Goal: Book appointment/travel/reservation

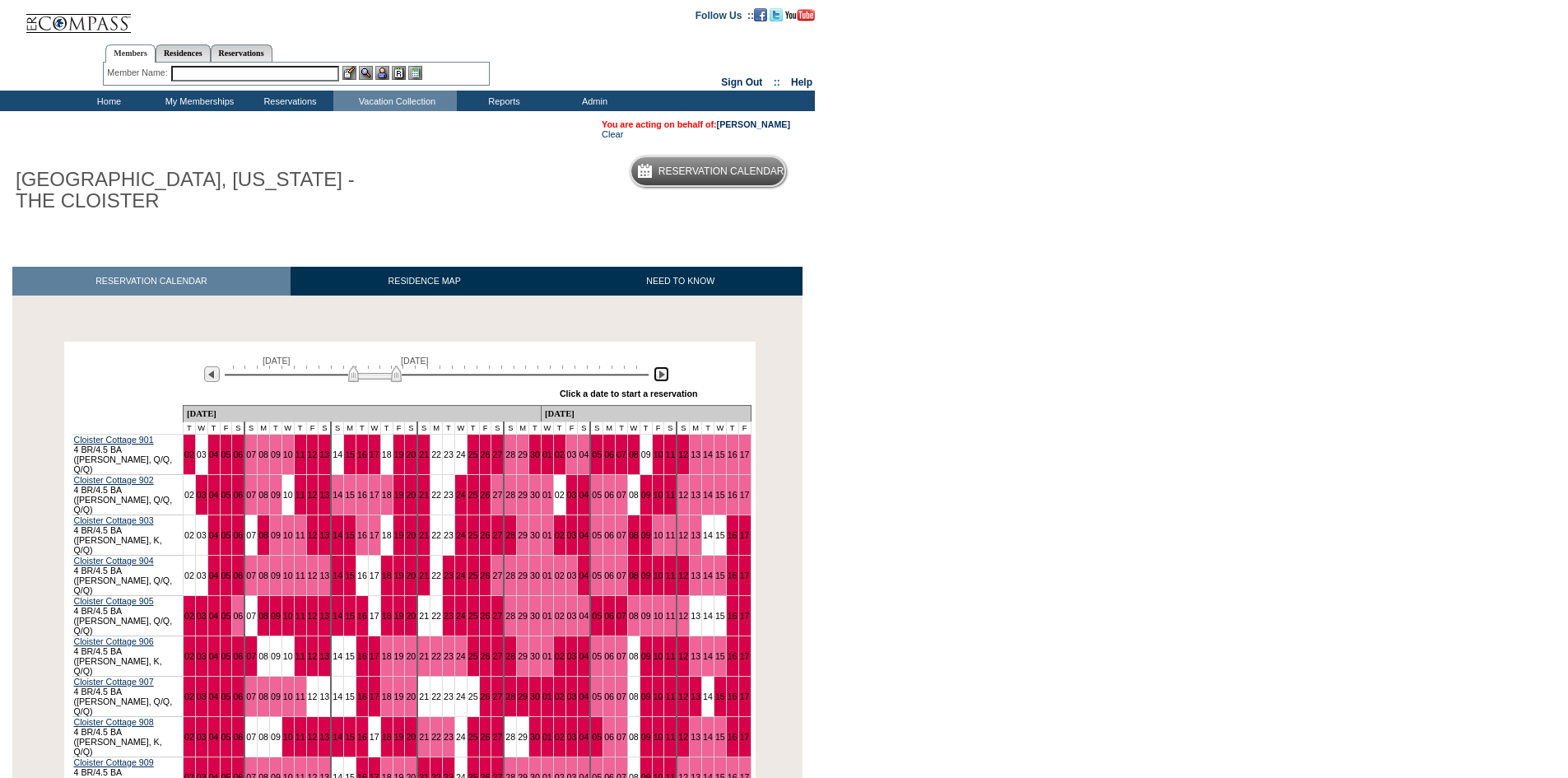
click at [658, 378] on img at bounding box center [662, 374] width 16 height 16
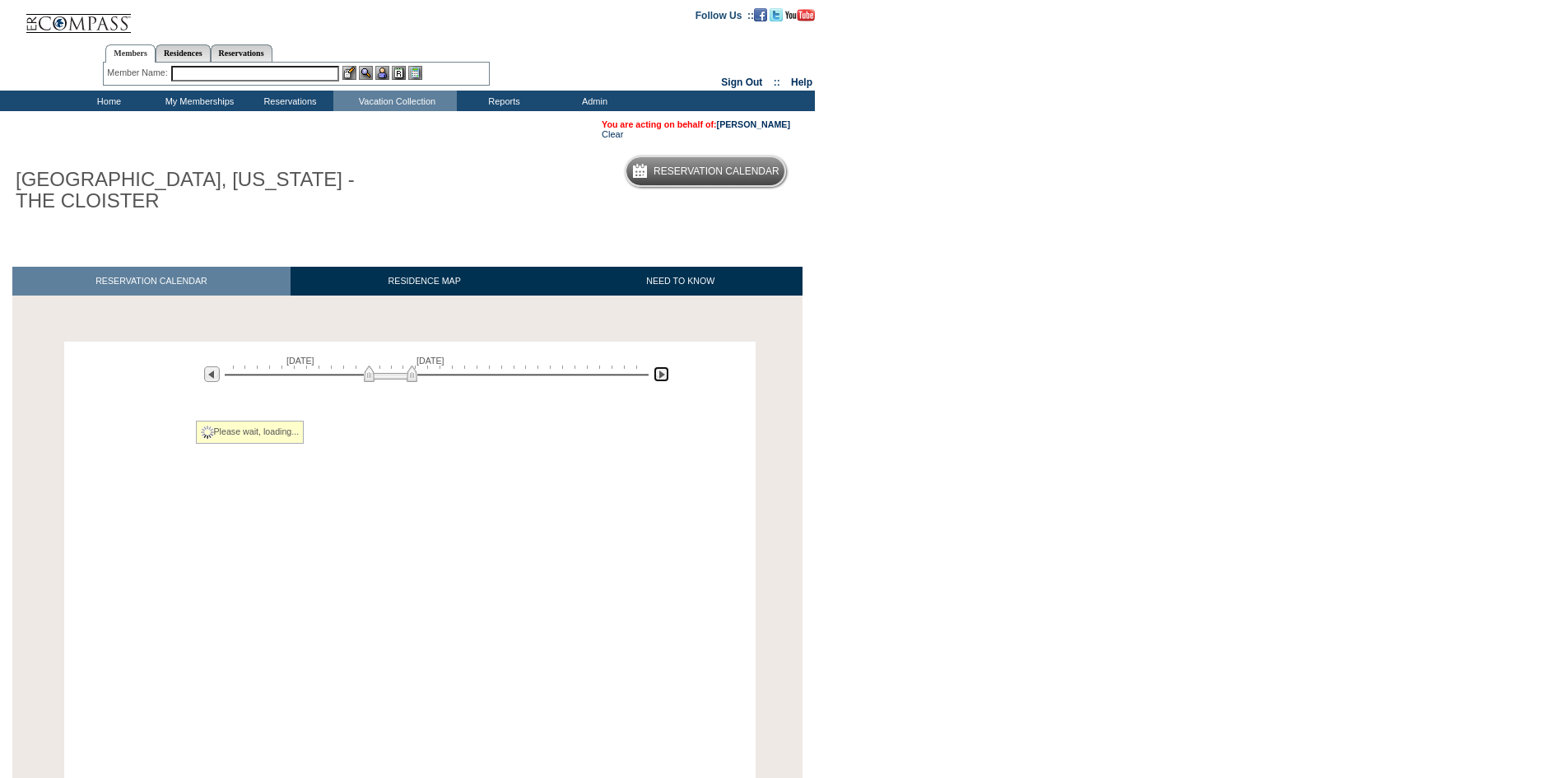
click at [658, 378] on img at bounding box center [662, 374] width 16 height 16
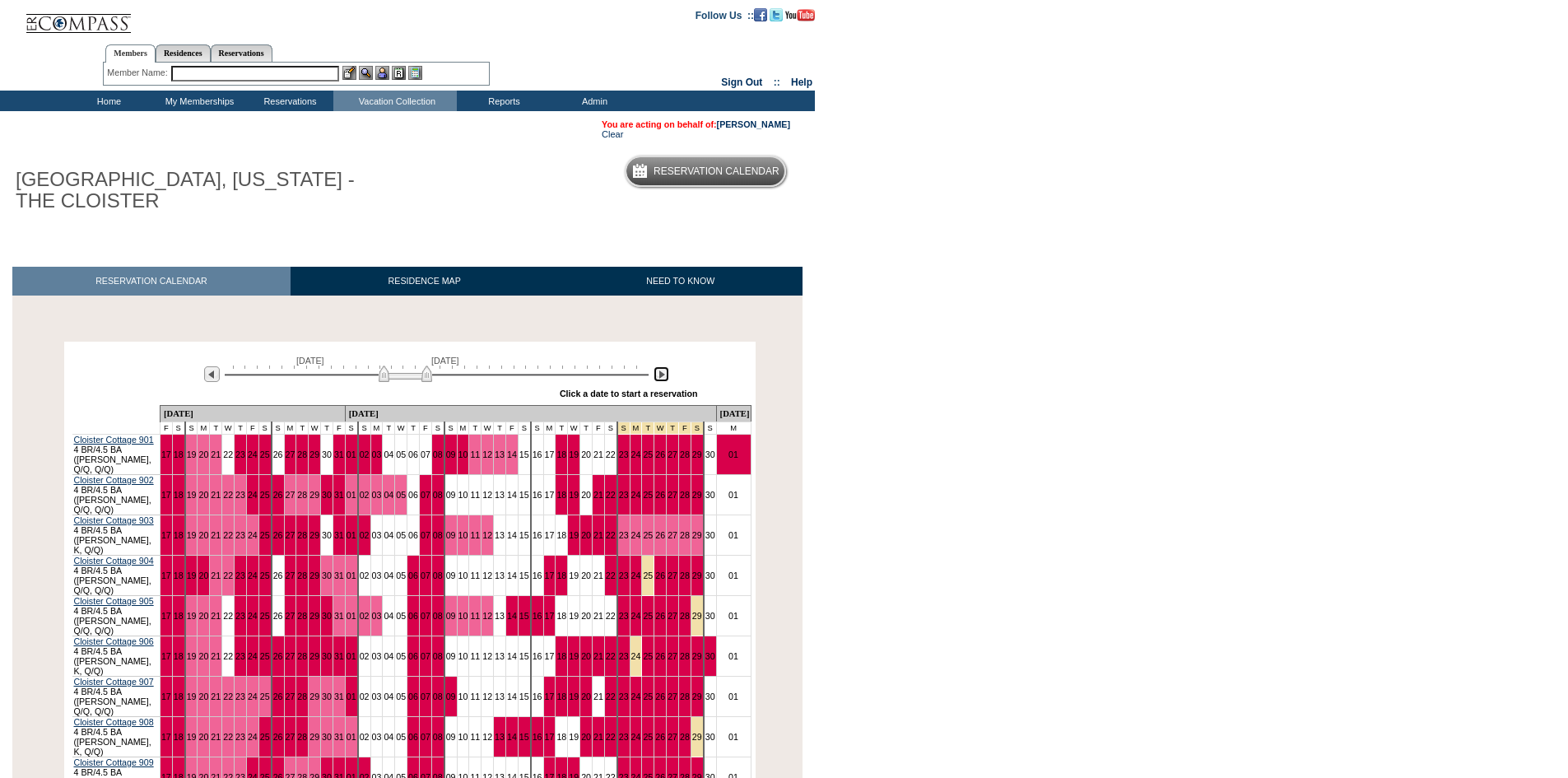
click at [658, 378] on img at bounding box center [662, 374] width 16 height 16
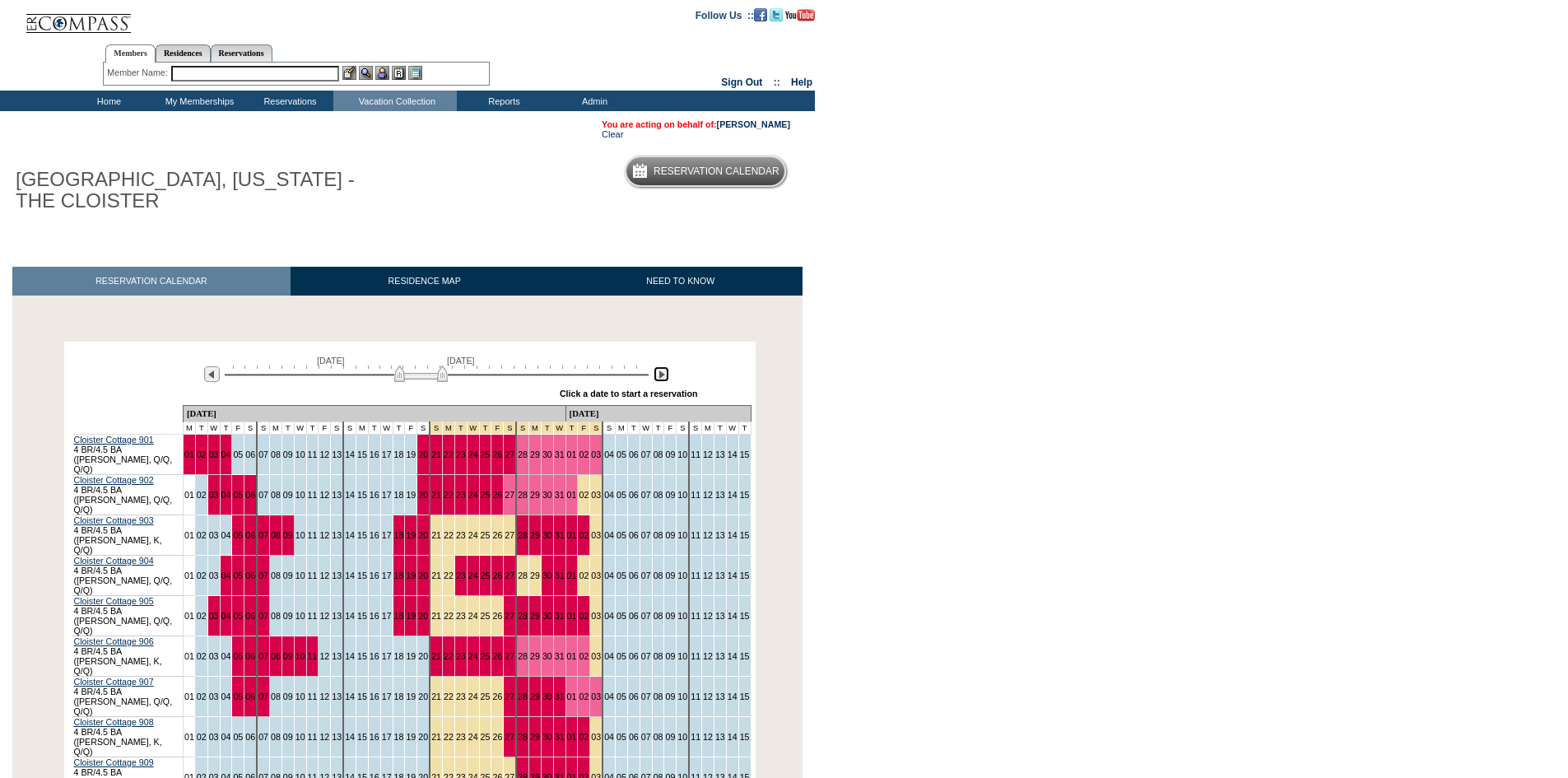
click at [658, 378] on img at bounding box center [662, 374] width 16 height 16
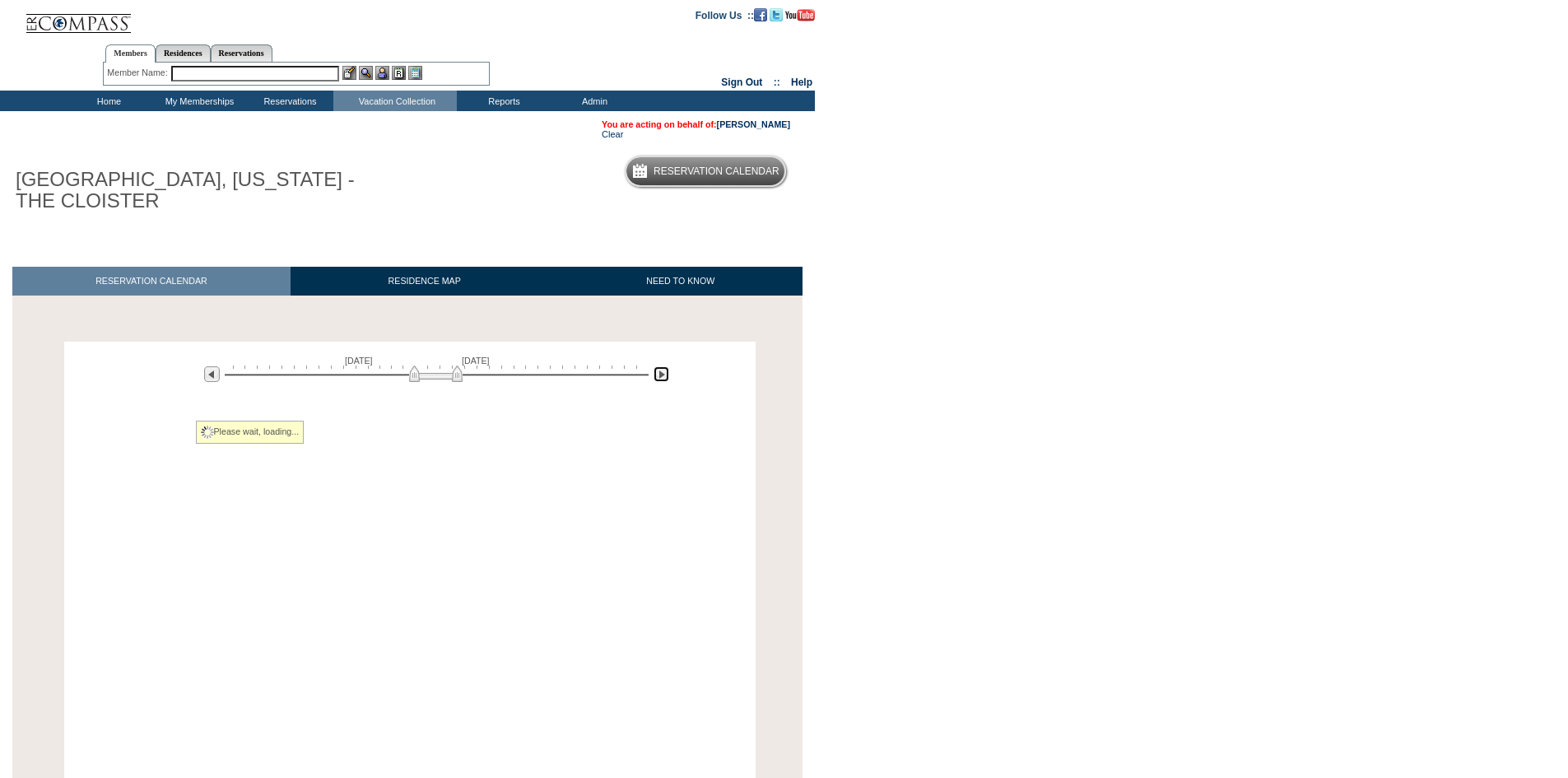
click at [658, 378] on img at bounding box center [662, 374] width 16 height 16
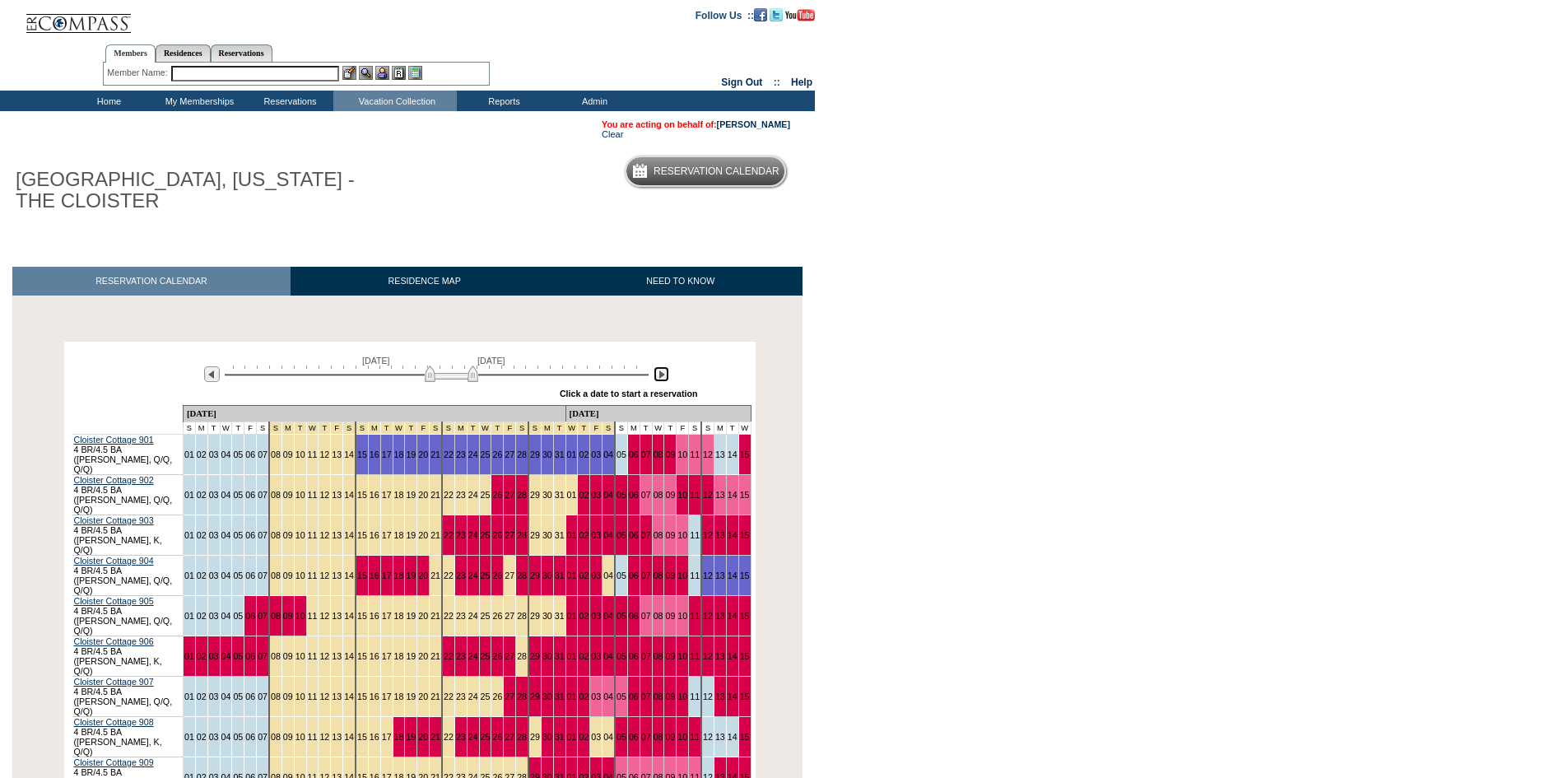
click at [658, 378] on img at bounding box center [662, 374] width 16 height 16
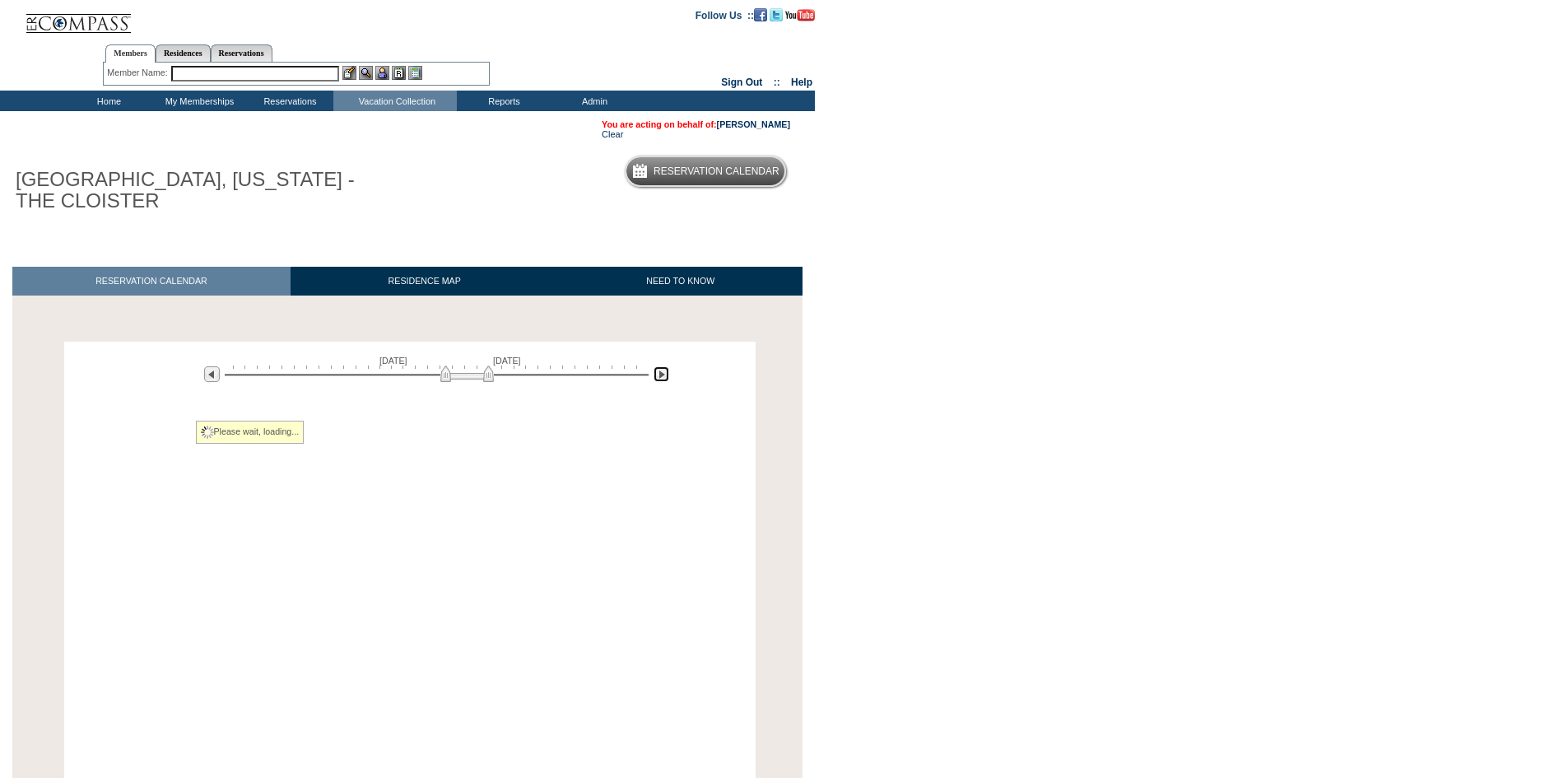
click at [658, 378] on img at bounding box center [662, 374] width 16 height 16
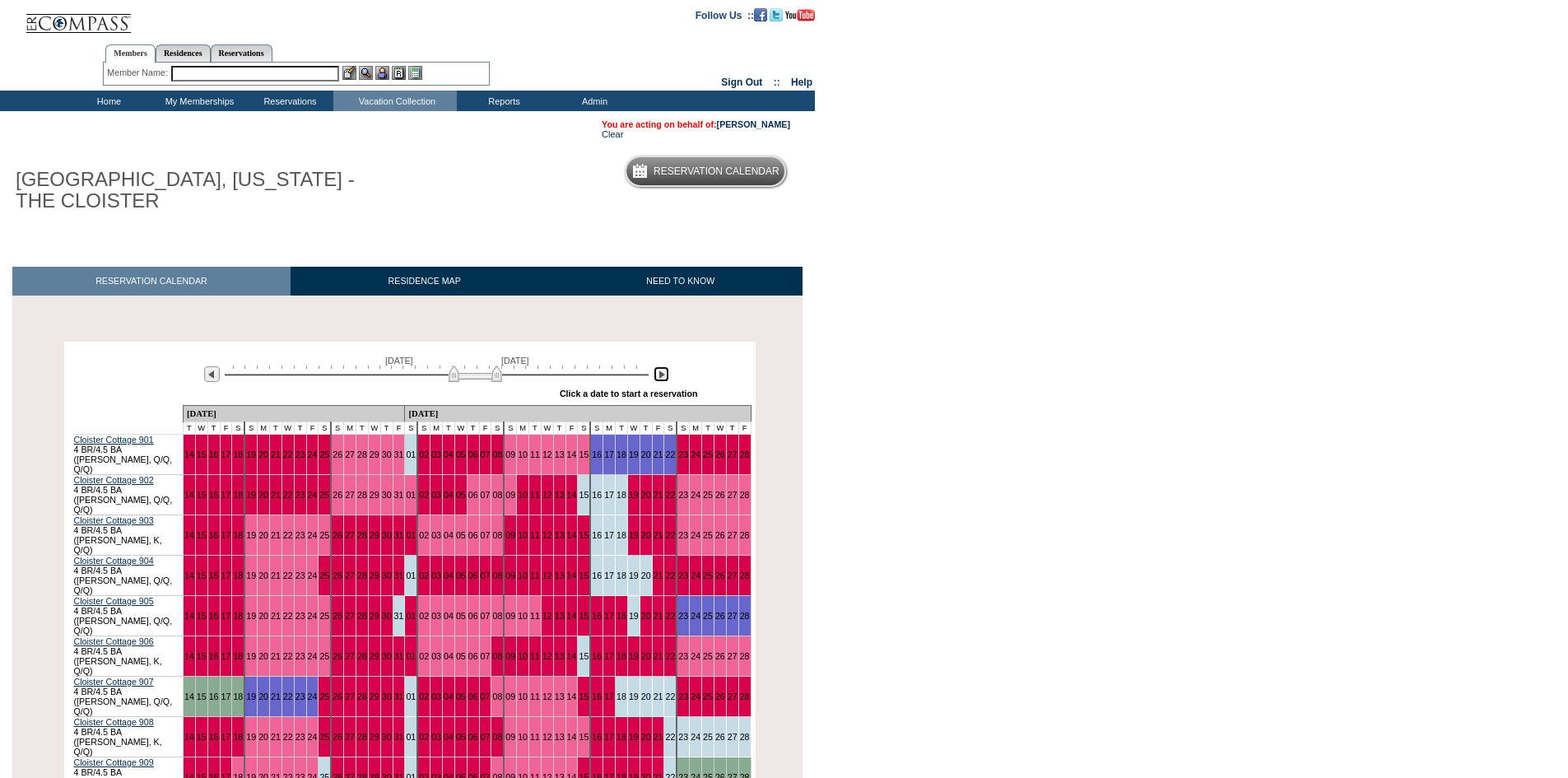
click at [492, 380] on img at bounding box center [476, 373] width 53 height 16
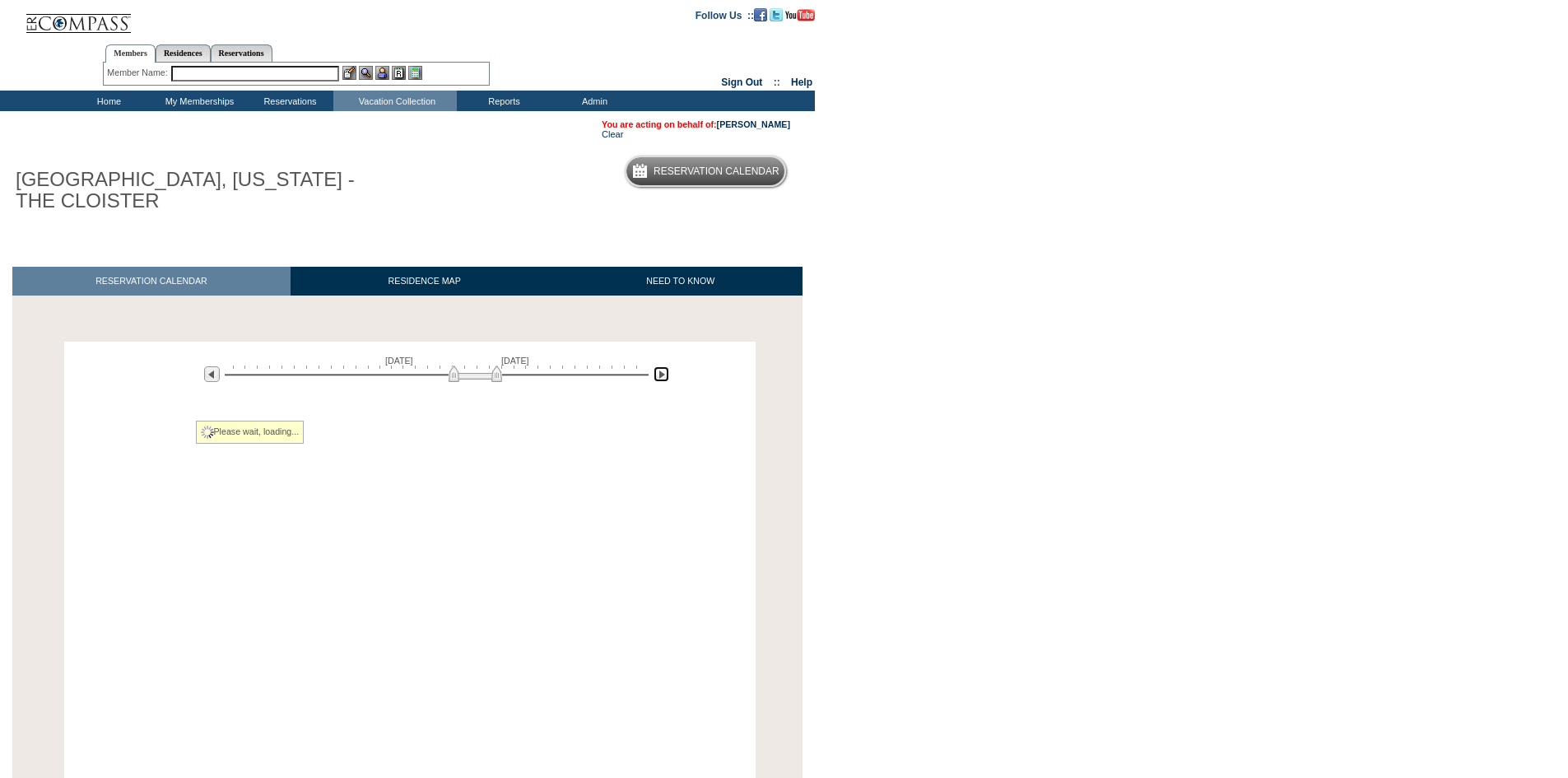
click at [492, 380] on img at bounding box center [476, 373] width 53 height 16
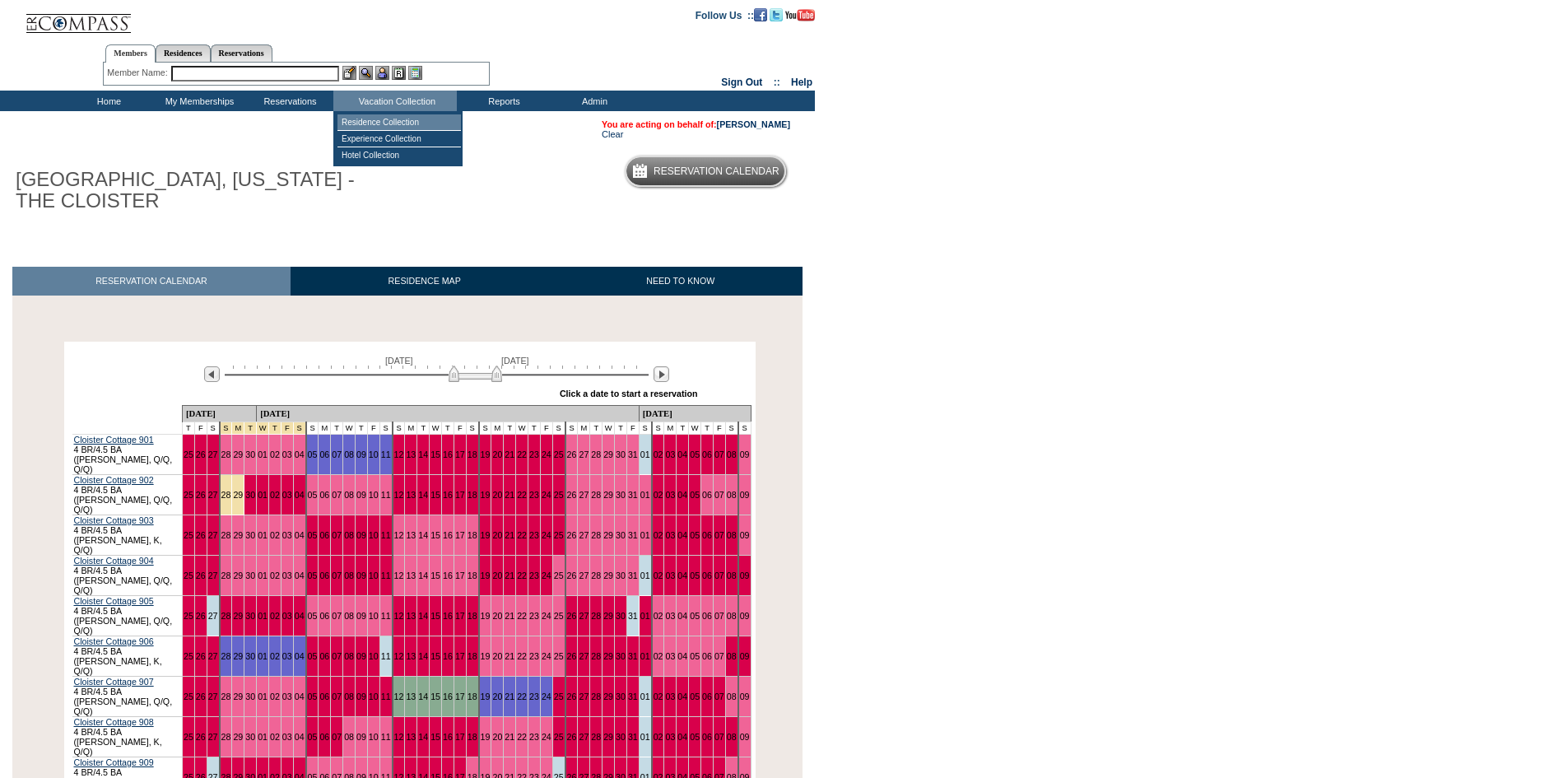
click at [382, 128] on td "Residence Collection" at bounding box center [399, 122] width 124 height 16
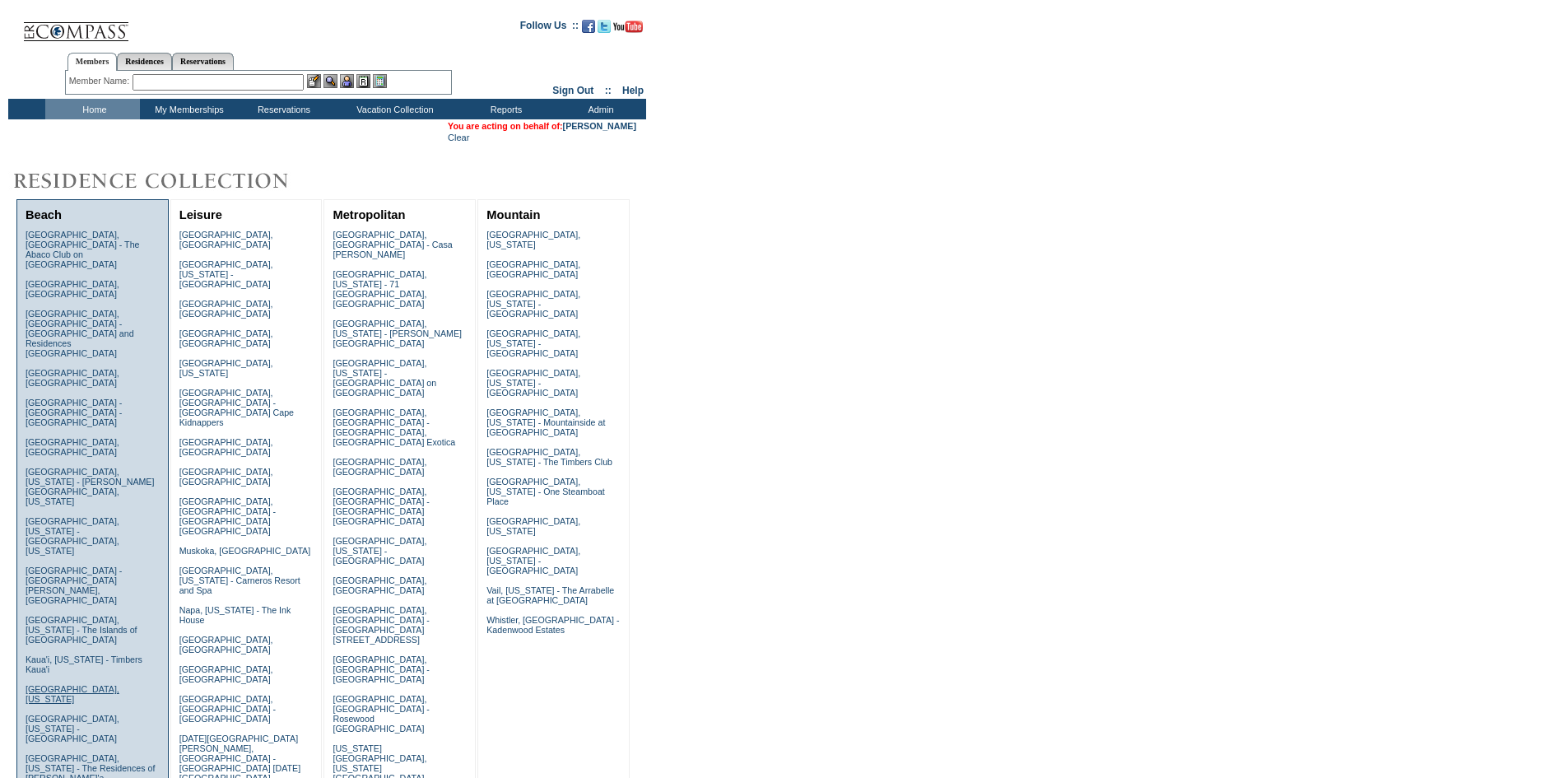
click at [53, 684] on link "[GEOGRAPHIC_DATA], [US_STATE]" at bounding box center [72, 694] width 94 height 20
